Goal: Navigation & Orientation: Go to known website

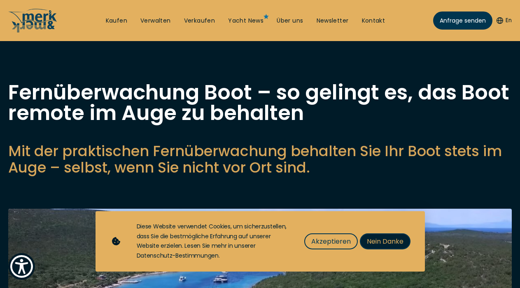
click at [388, 238] on span "Nein Danke" at bounding box center [385, 242] width 37 height 10
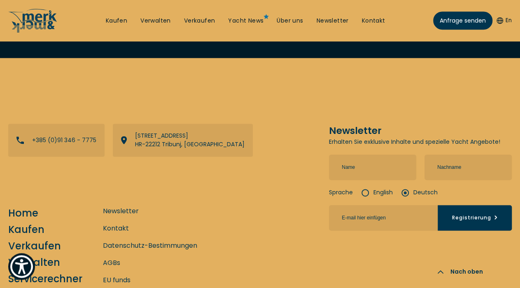
scroll to position [2043, 0]
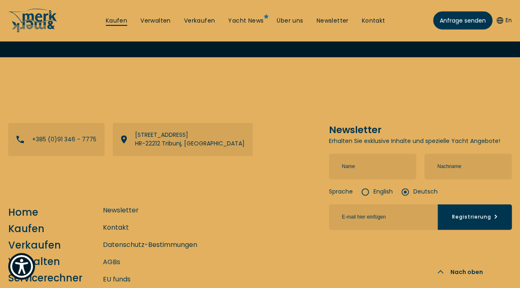
click at [106, 21] on link "Kaufen" at bounding box center [116, 21] width 21 height 8
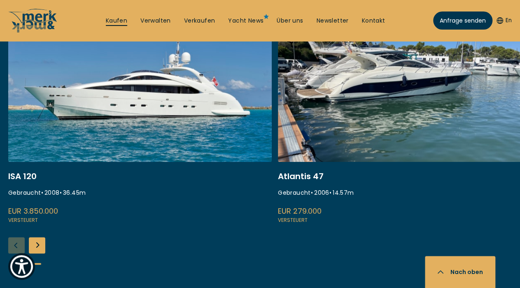
scroll to position [355, 0]
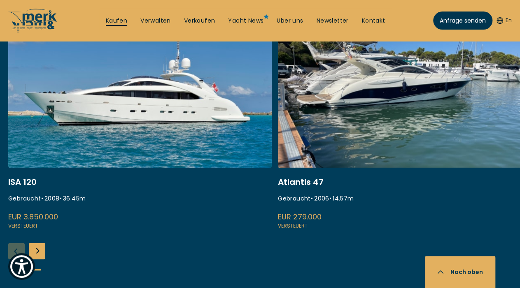
scroll to position [2043, 0]
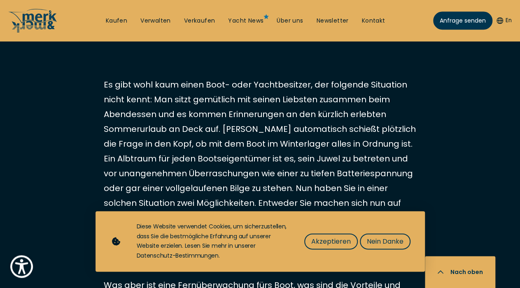
scroll to position [439, 0]
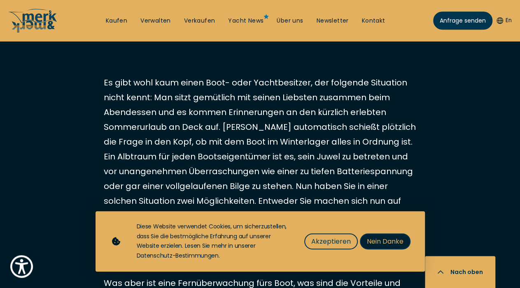
click at [382, 244] on span "Nein Danke" at bounding box center [385, 242] width 37 height 10
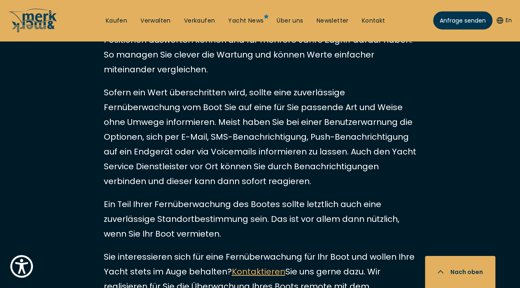
scroll to position [1604, 0]
